Goal: Information Seeking & Learning: Learn about a topic

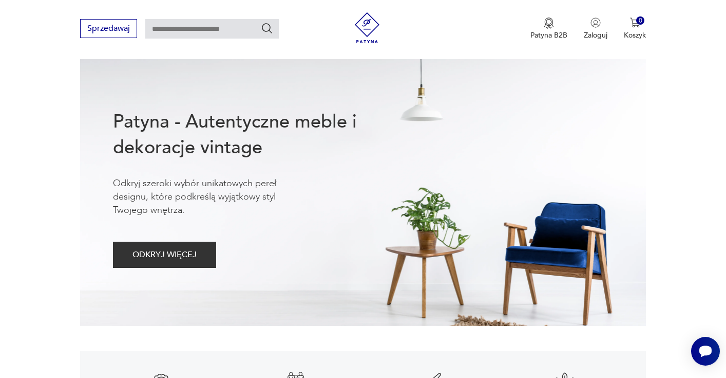
click at [215, 34] on input "text" at bounding box center [212, 29] width 134 height 20
type input "******"
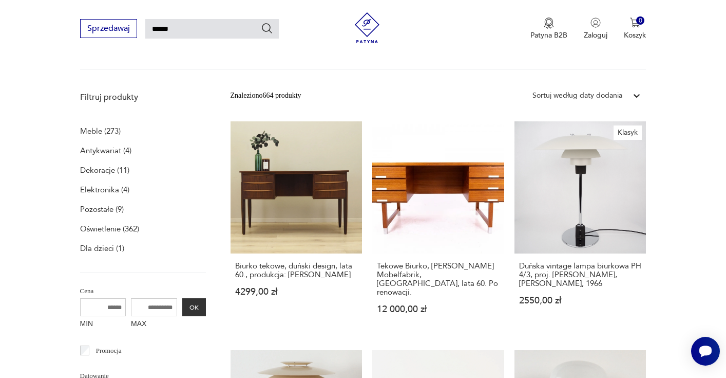
scroll to position [110, 0]
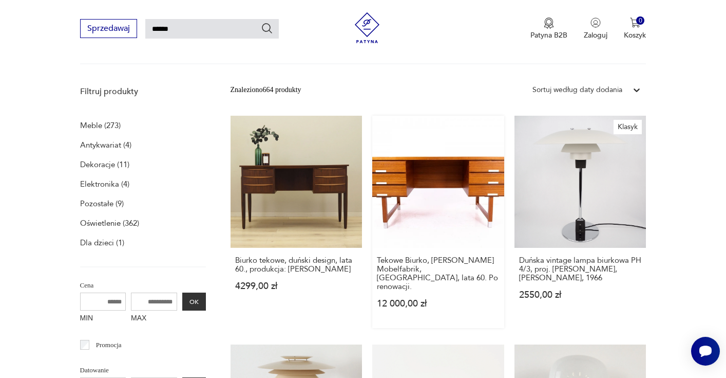
click at [372, 192] on link "Tekowe Biurko, [PERSON_NAME] Mobelfabrik, [GEOGRAPHIC_DATA], lata 60. Po renowa…" at bounding box center [438, 222] width 132 height 212
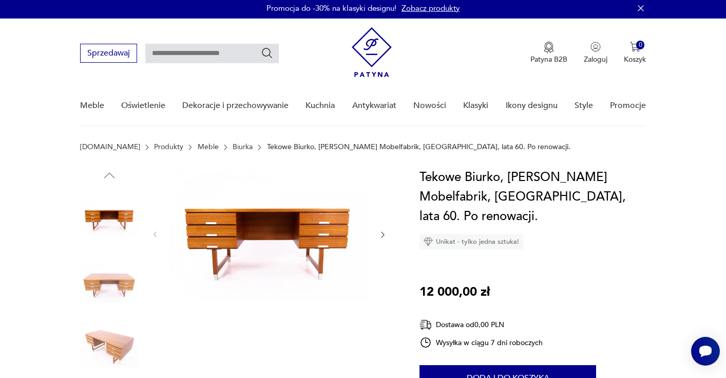
scroll to position [4, 0]
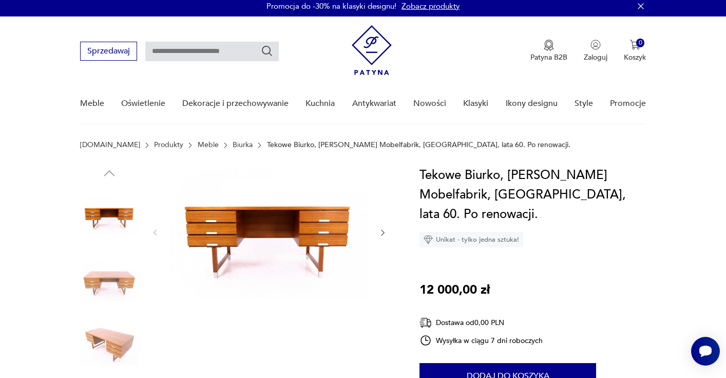
click at [100, 325] on img at bounding box center [109, 346] width 59 height 59
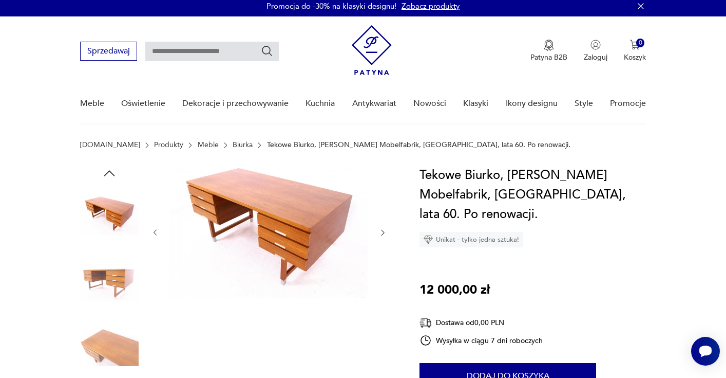
click at [123, 359] on img at bounding box center [109, 346] width 59 height 59
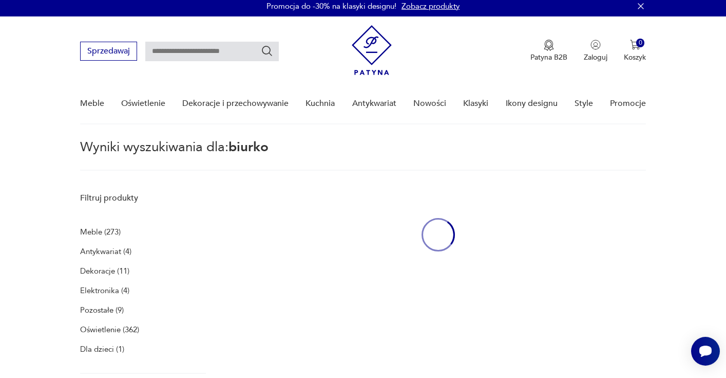
type input "******"
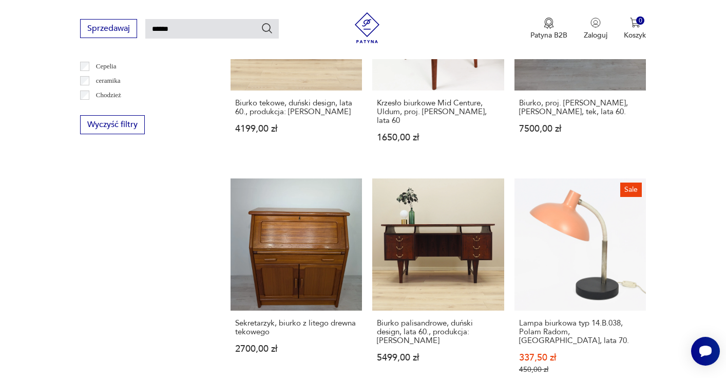
scroll to position [729, 0]
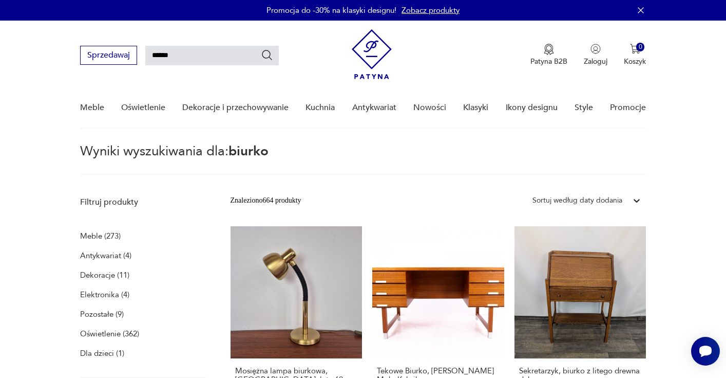
click at [375, 48] on img at bounding box center [372, 54] width 40 height 50
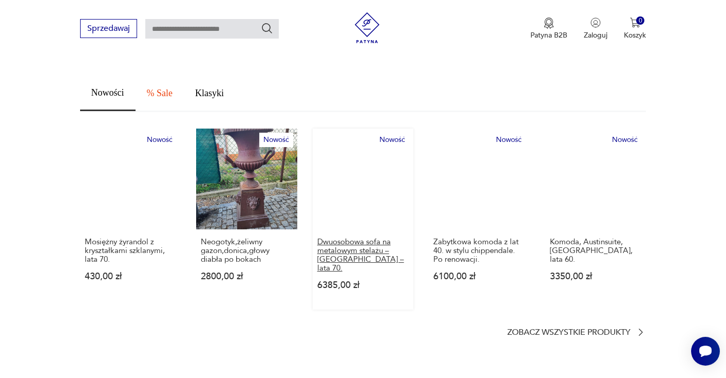
scroll to position [571, 0]
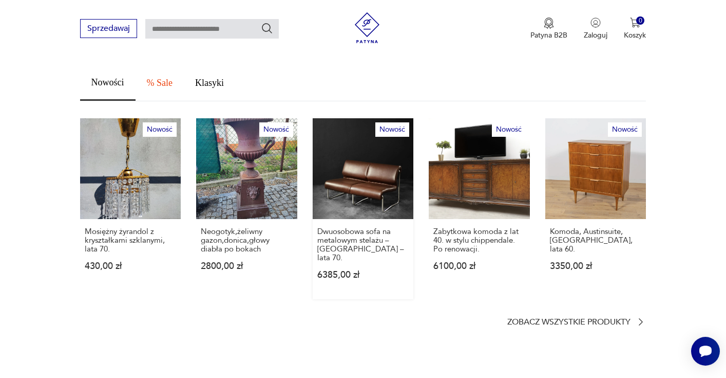
click at [389, 182] on link "Nowość Dwuosobowa sofa na metalowym stelażu – [GEOGRAPHIC_DATA] – lata 70. 6385…" at bounding box center [363, 208] width 101 height 181
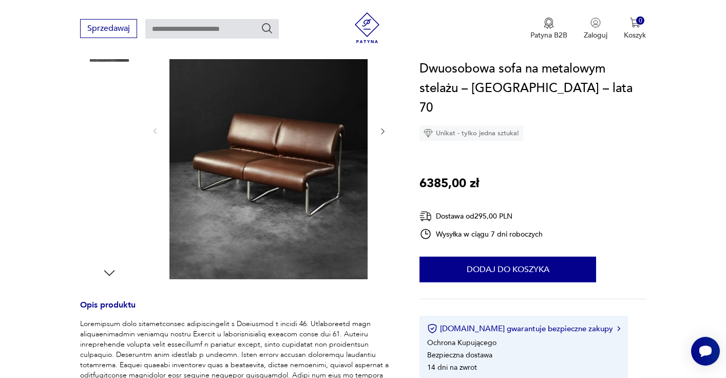
scroll to position [173, 0]
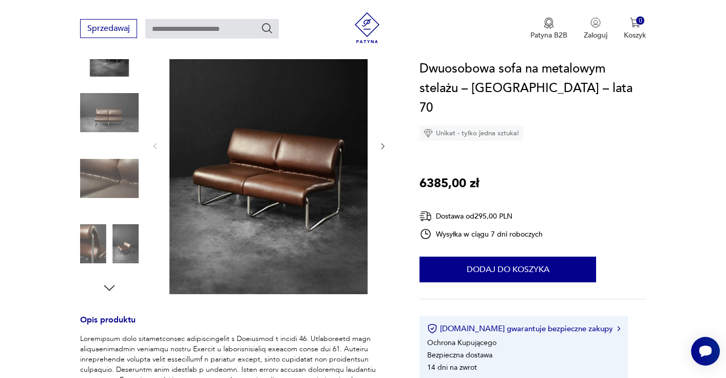
click at [96, 181] on img at bounding box center [109, 178] width 59 height 59
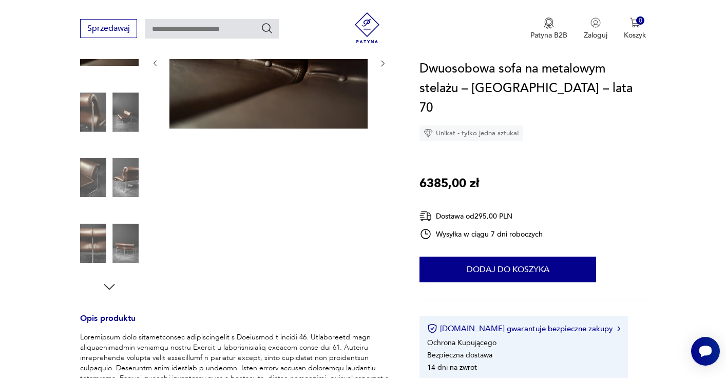
scroll to position [0, 0]
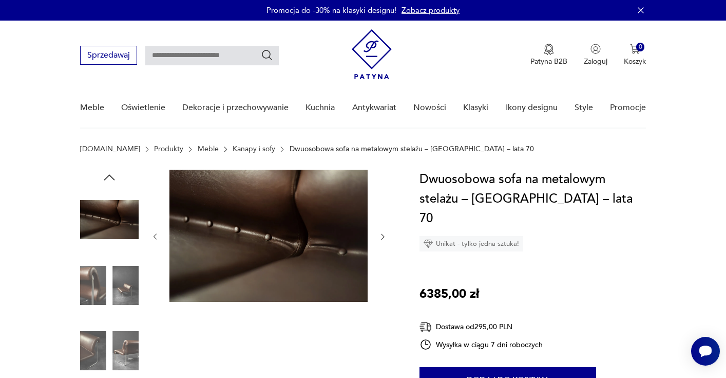
click at [139, 291] on div at bounding box center [237, 319] width 315 height 298
click at [93, 286] on img at bounding box center [109, 285] width 59 height 59
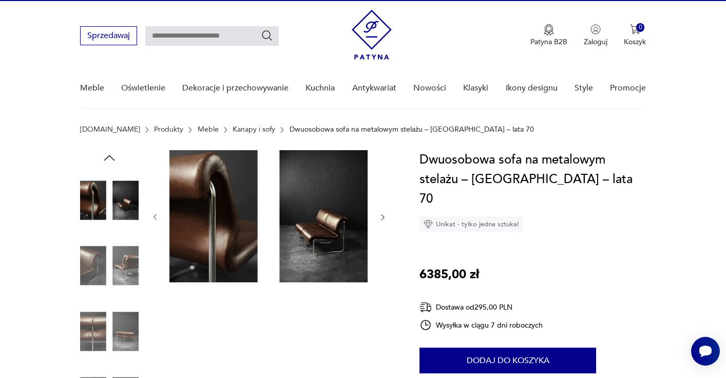
scroll to position [53, 0]
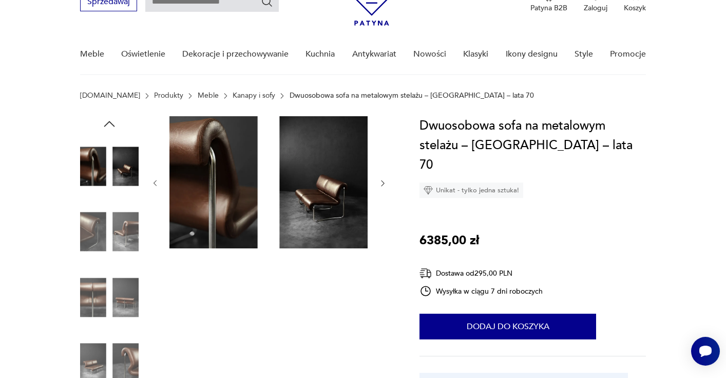
click at [226, 189] on img at bounding box center [269, 182] width 198 height 132
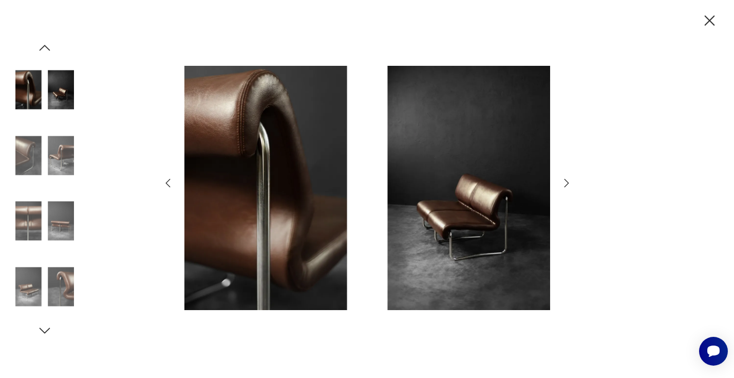
click at [512, 179] on img at bounding box center [367, 188] width 366 height 302
click at [171, 187] on icon "button" at bounding box center [168, 183] width 12 height 12
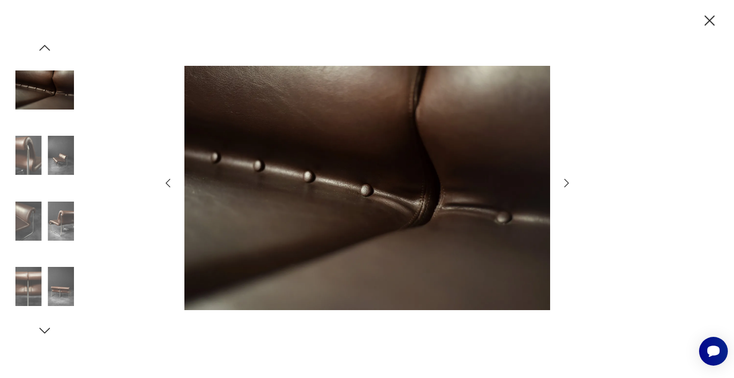
click at [171, 187] on icon "button" at bounding box center [168, 183] width 12 height 12
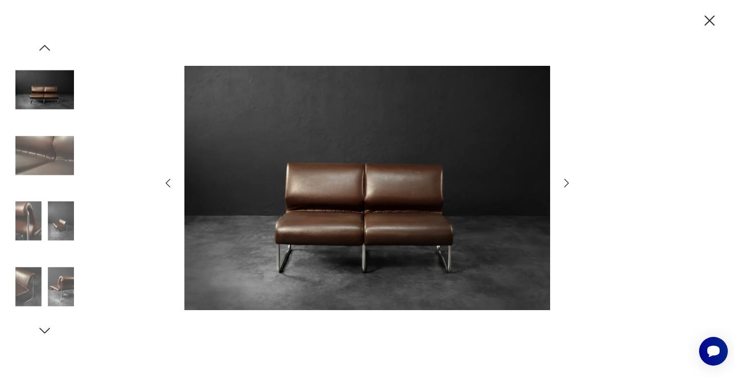
click at [171, 187] on icon "button" at bounding box center [168, 183] width 12 height 12
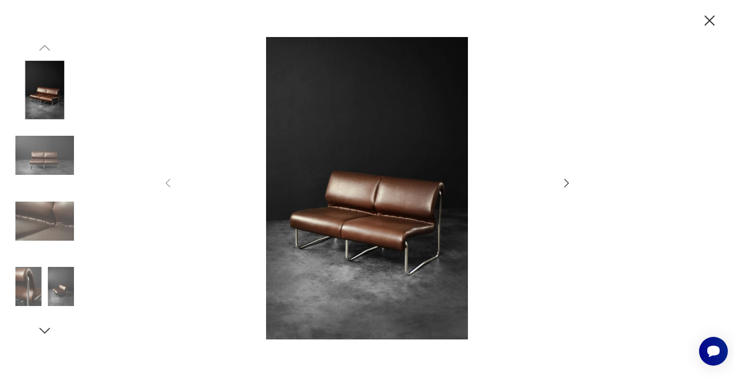
click at [568, 182] on icon "button" at bounding box center [566, 182] width 5 height 8
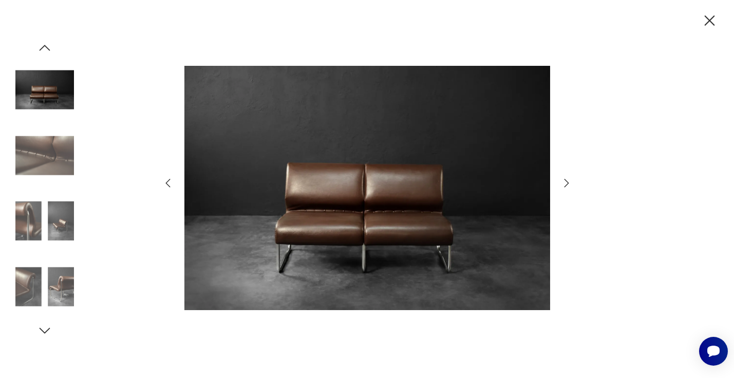
click at [568, 182] on icon "button" at bounding box center [566, 182] width 5 height 8
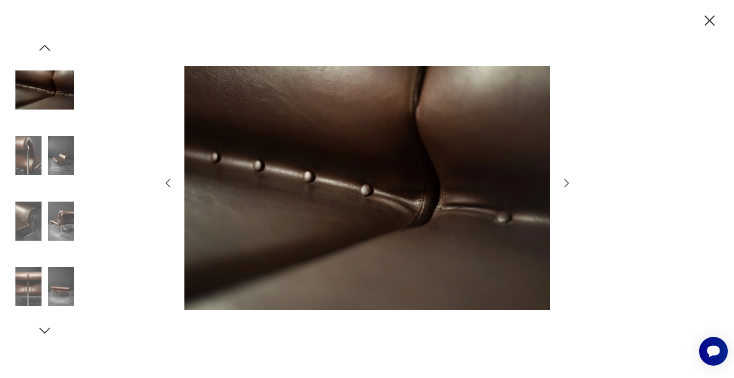
click at [568, 183] on icon "button" at bounding box center [566, 182] width 5 height 8
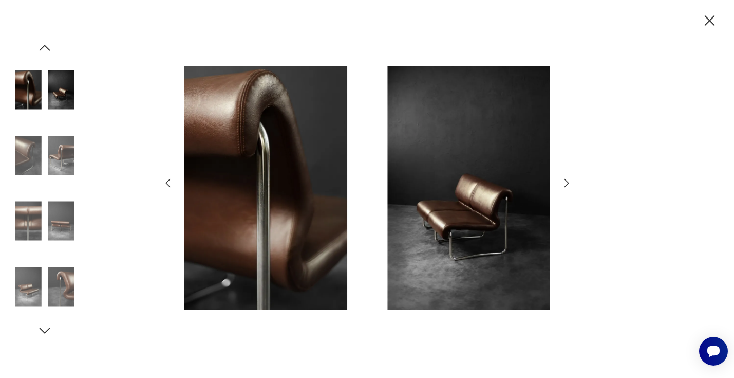
click at [568, 183] on icon "button" at bounding box center [566, 182] width 5 height 8
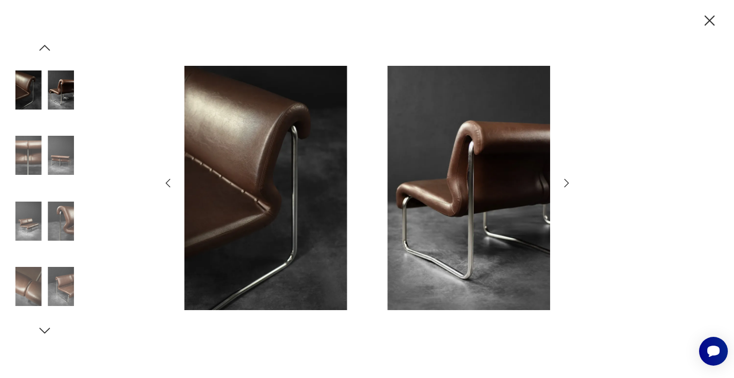
click at [707, 22] on icon "button" at bounding box center [710, 21] width 18 height 18
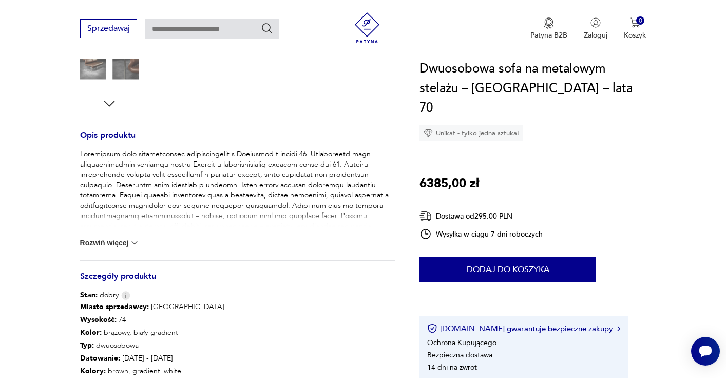
scroll to position [414, 0]
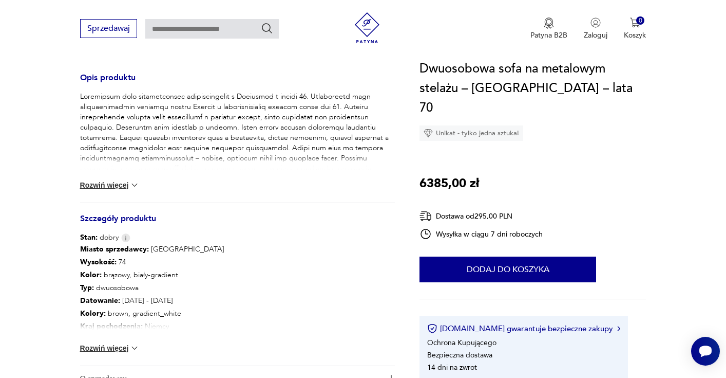
click at [100, 346] on button "Rozwiń więcej" at bounding box center [110, 348] width 60 height 10
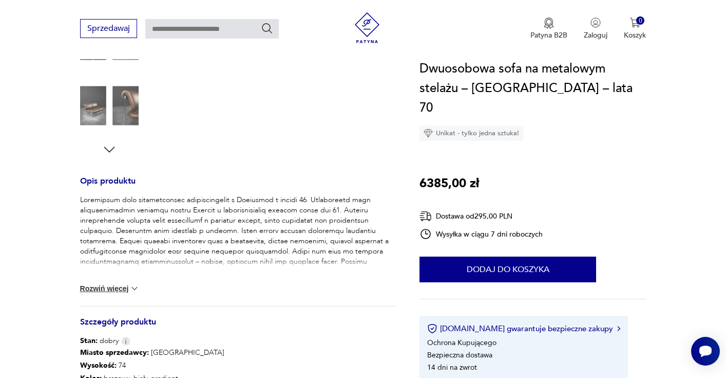
scroll to position [273, 0]
